Goal: Information Seeking & Learning: Find specific fact

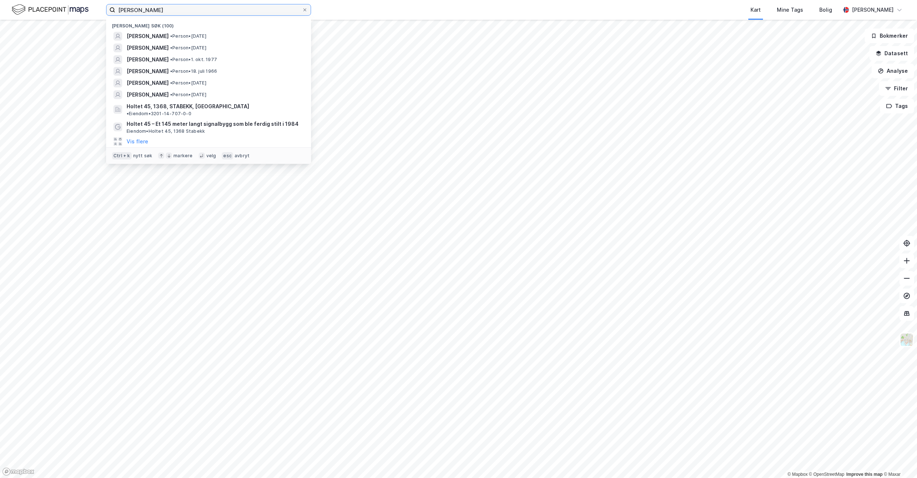
drag, startPoint x: 162, startPoint y: 10, endPoint x: 73, endPoint y: 8, distance: 88.9
click at [73, 8] on div "[PERSON_NAME] søk (100) [PERSON_NAME] • Person • [DATE] [PERSON_NAME] • Person …" at bounding box center [458, 10] width 917 height 20
paste input "Nils Collett [STREET_ADDRESS] Prisantydning"
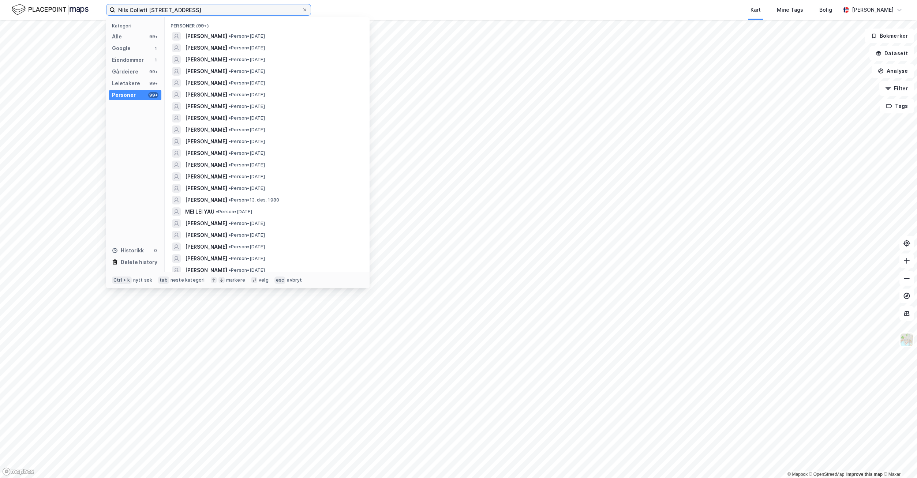
type input "Nils Collett [STREET_ADDRESS]"
click at [123, 36] on div "Alle 99+" at bounding box center [135, 36] width 52 height 10
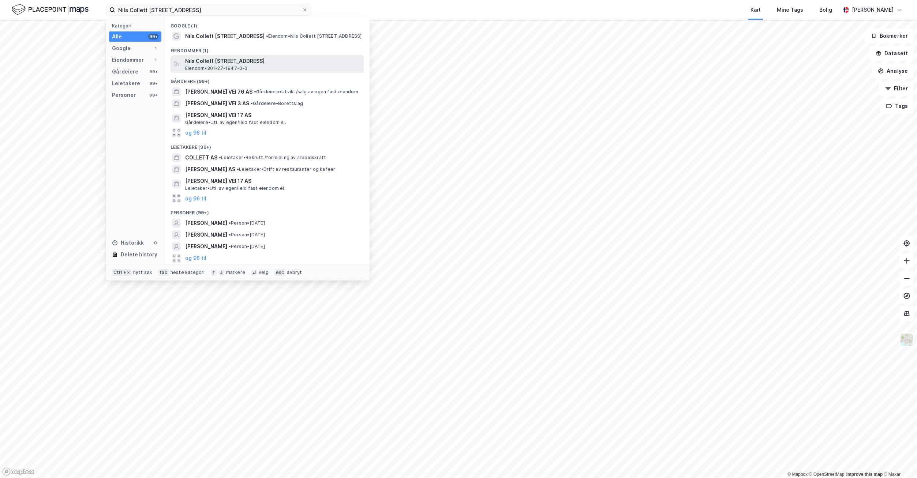
click at [221, 66] on span "Eiendom • 301-27-1947-0-0" at bounding box center [216, 68] width 63 height 6
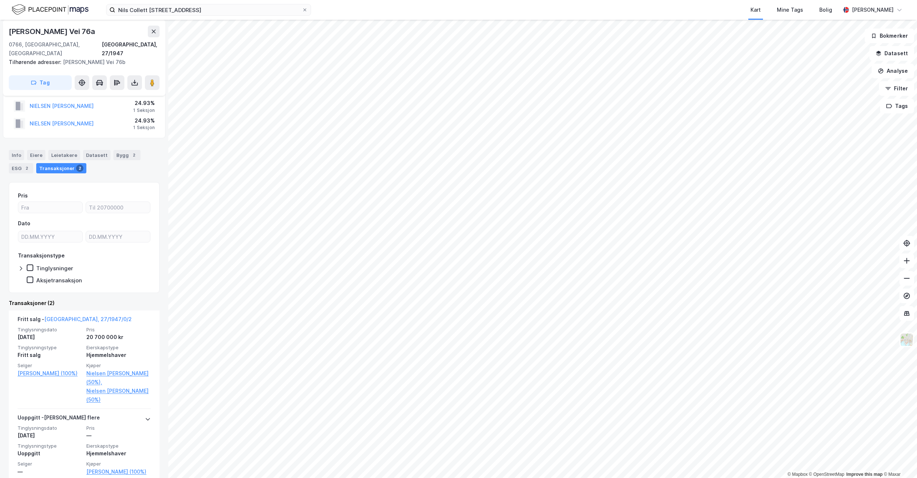
scroll to position [39, 0]
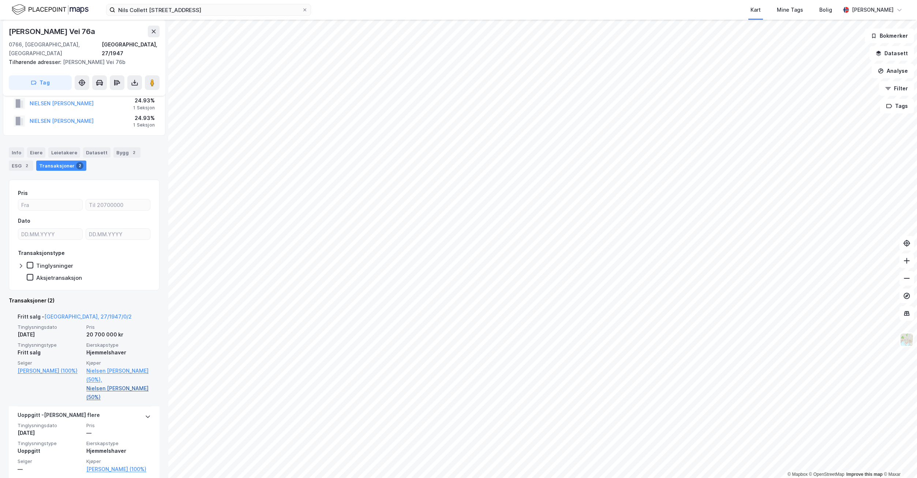
click at [125, 384] on link "Nielsen [PERSON_NAME] (50%)" at bounding box center [118, 393] width 64 height 18
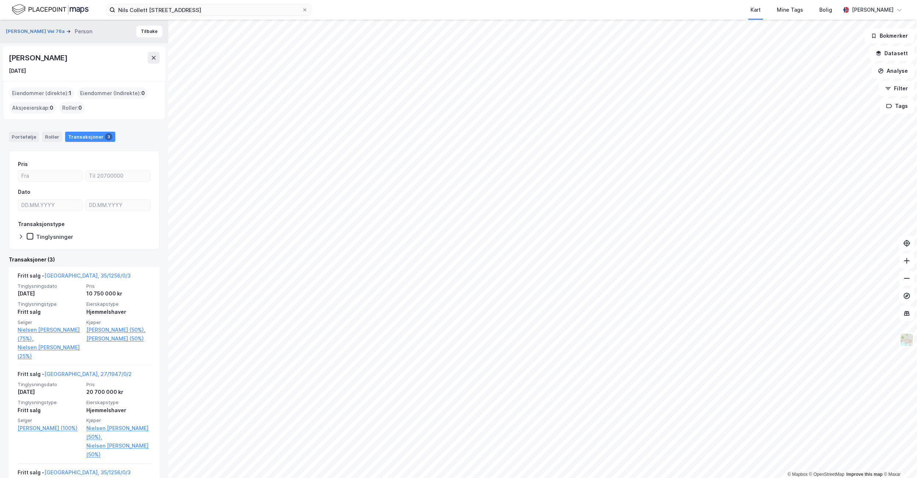
drag, startPoint x: 108, startPoint y: 59, endPoint x: 5, endPoint y: 59, distance: 102.4
click at [5, 59] on div "[PERSON_NAME] [DATE]" at bounding box center [84, 63] width 162 height 35
copy div "[PERSON_NAME]"
